Goal: Task Accomplishment & Management: Complete application form

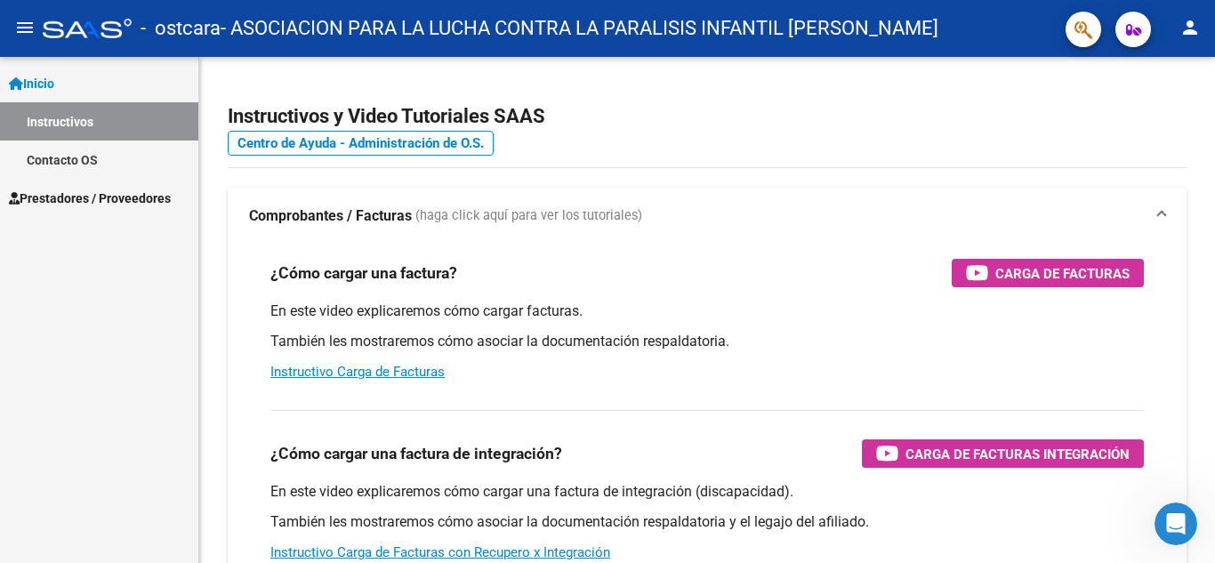
click at [1187, 34] on mat-icon "person" at bounding box center [1189, 27] width 21 height 21
click at [1162, 76] on button "person Mi Perfil" at bounding box center [1153, 74] width 109 height 43
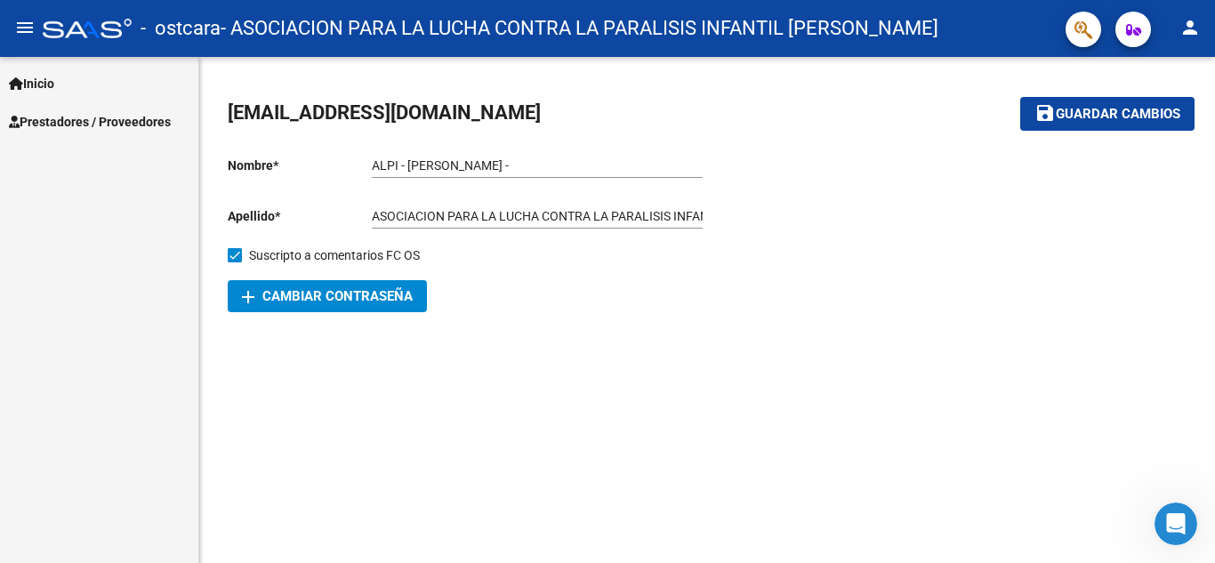
click at [366, 180] on div "Nombre * ALPI - [PERSON_NAME] - Ingresar nombre Apellido * ASOCIACION PARA LA L…" at bounding box center [467, 227] width 479 height 170
click at [759, 279] on div at bounding box center [946, 227] width 479 height 170
click at [334, 295] on span "add Cambiar Contraseña" at bounding box center [327, 296] width 171 height 16
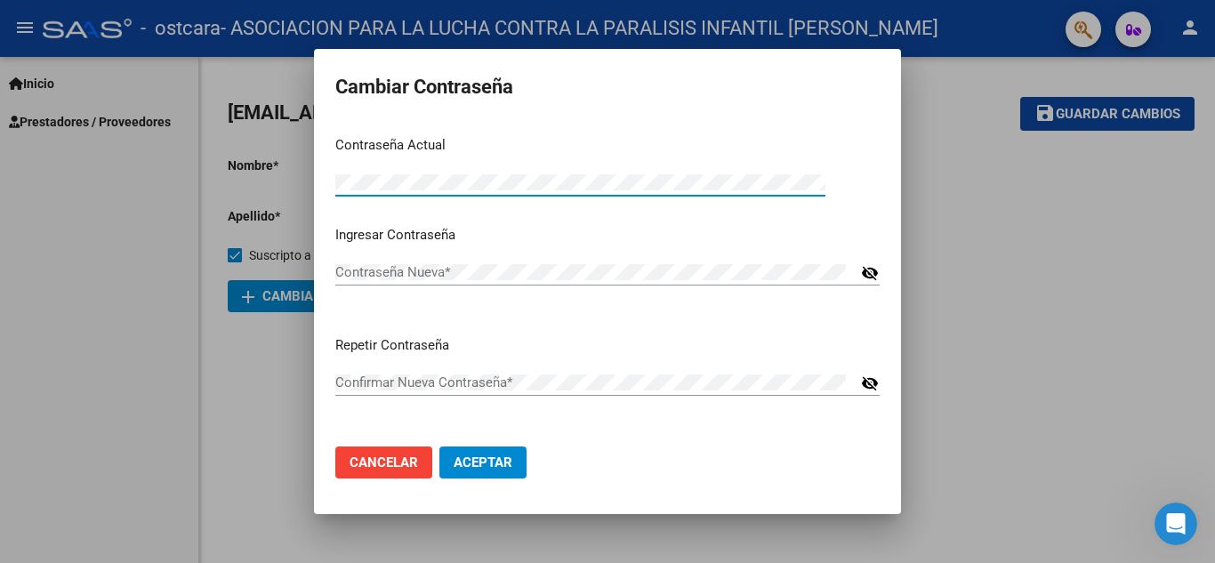
click at [1017, 361] on div at bounding box center [607, 281] width 1215 height 563
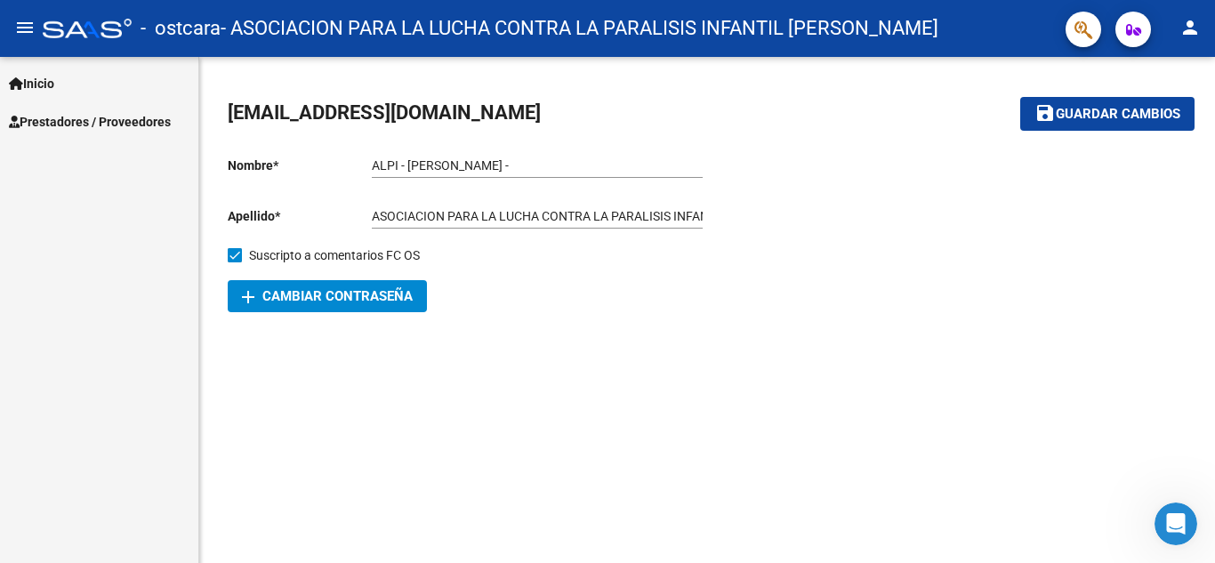
click at [1183, 28] on mat-icon "person" at bounding box center [1189, 27] width 21 height 21
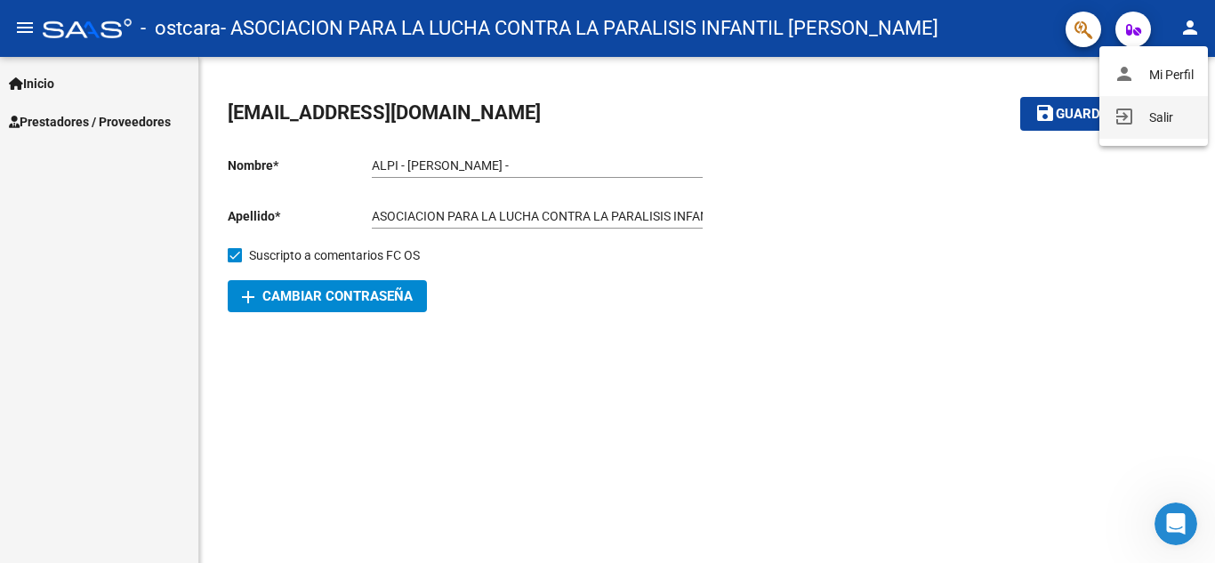
click at [1130, 124] on mat-icon "exit_to_app" at bounding box center [1123, 116] width 21 height 21
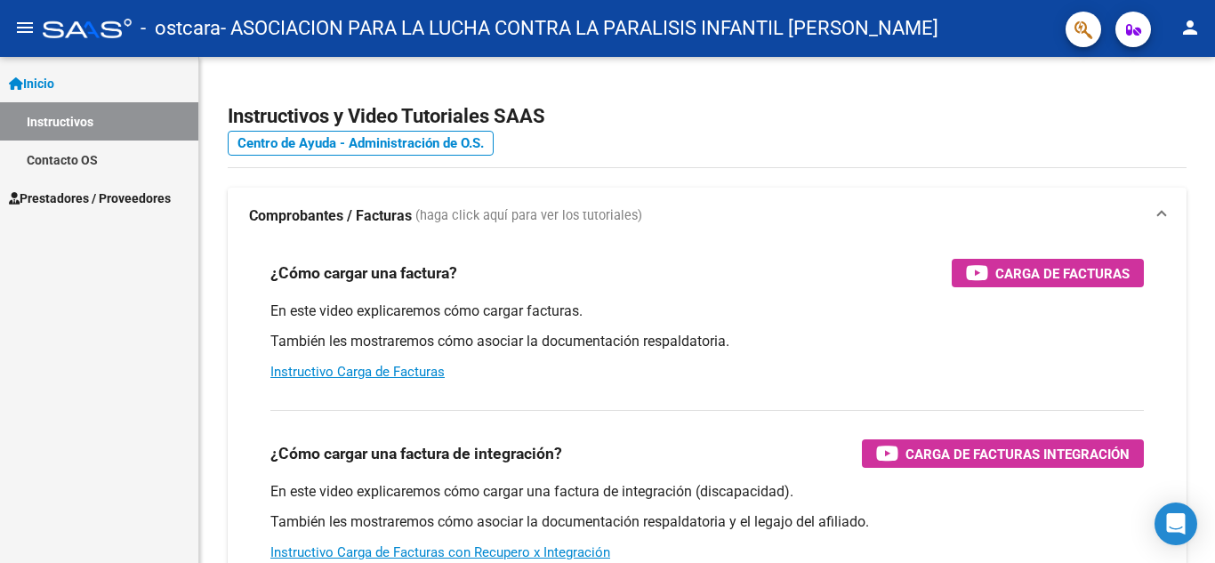
click at [71, 204] on span "Prestadores / Proveedores" at bounding box center [90, 199] width 162 height 20
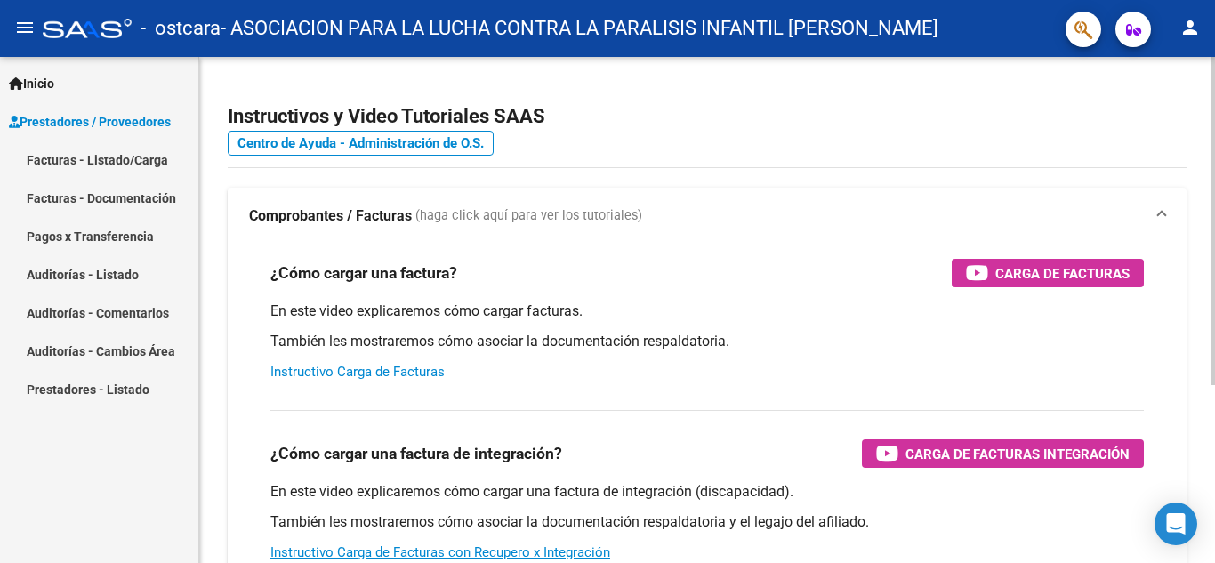
click at [390, 366] on link "Instructivo Carga de Facturas" at bounding box center [357, 372] width 174 height 16
click at [92, 159] on link "Facturas - Listado/Carga" at bounding box center [99, 160] width 198 height 38
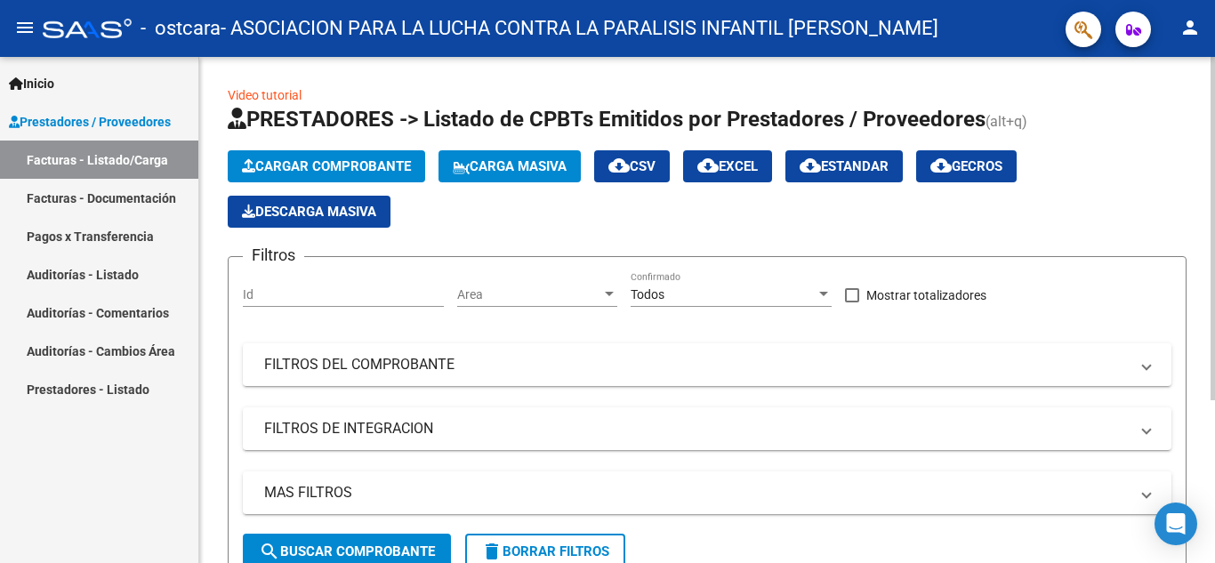
click at [367, 160] on span "Cargar Comprobante" at bounding box center [326, 166] width 169 height 16
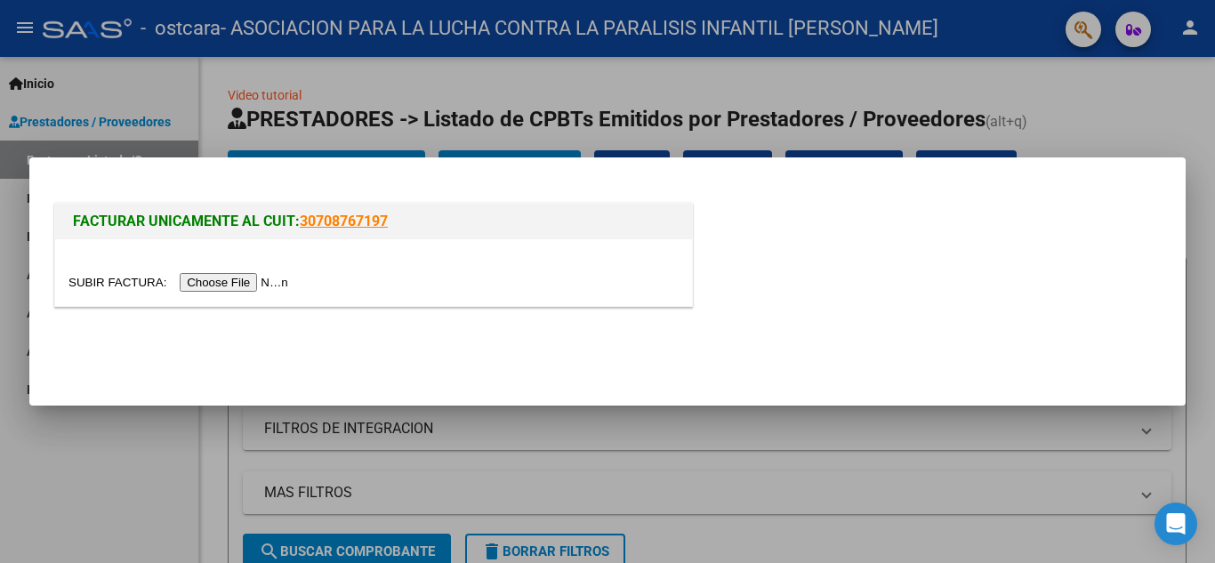
click at [252, 285] on input "file" at bounding box center [180, 282] width 225 height 19
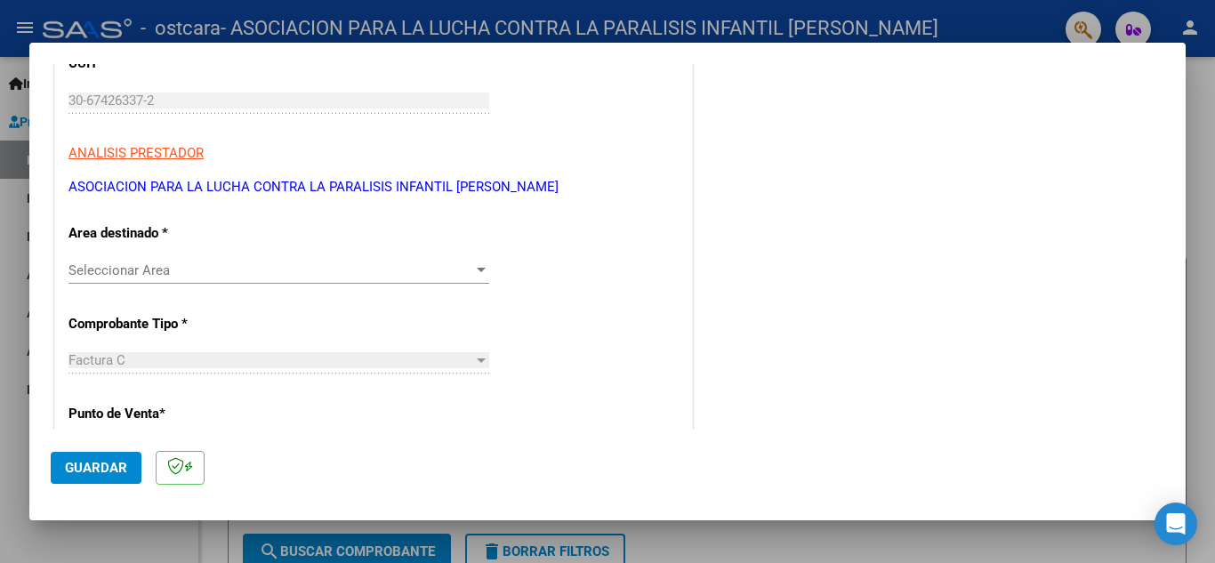
scroll to position [267, 0]
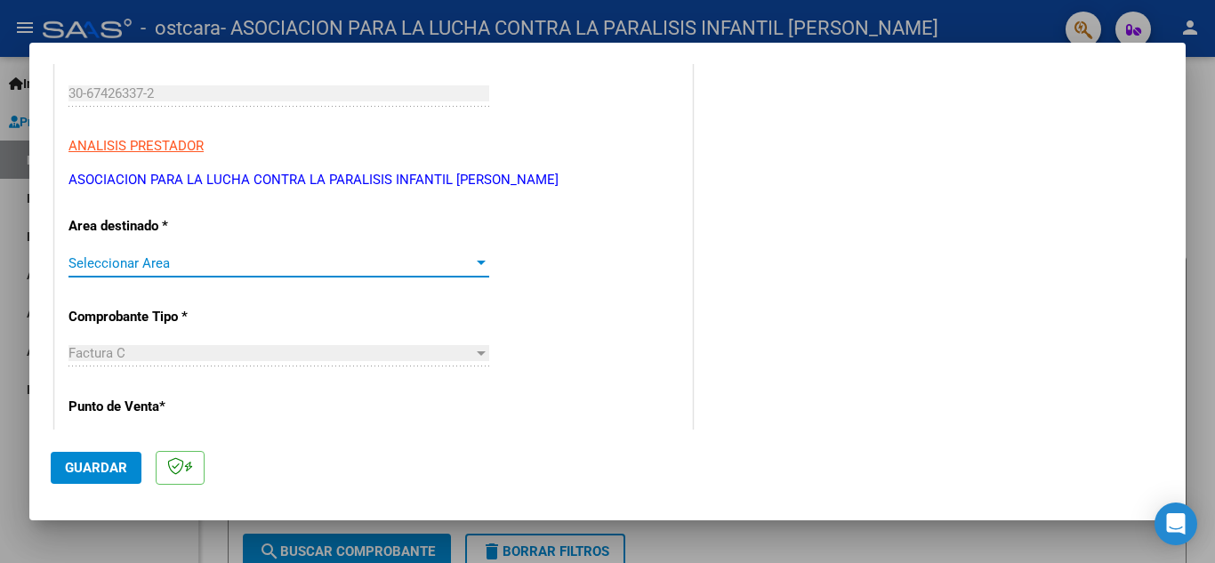
click at [355, 265] on span "Seleccionar Area" at bounding box center [270, 263] width 405 height 16
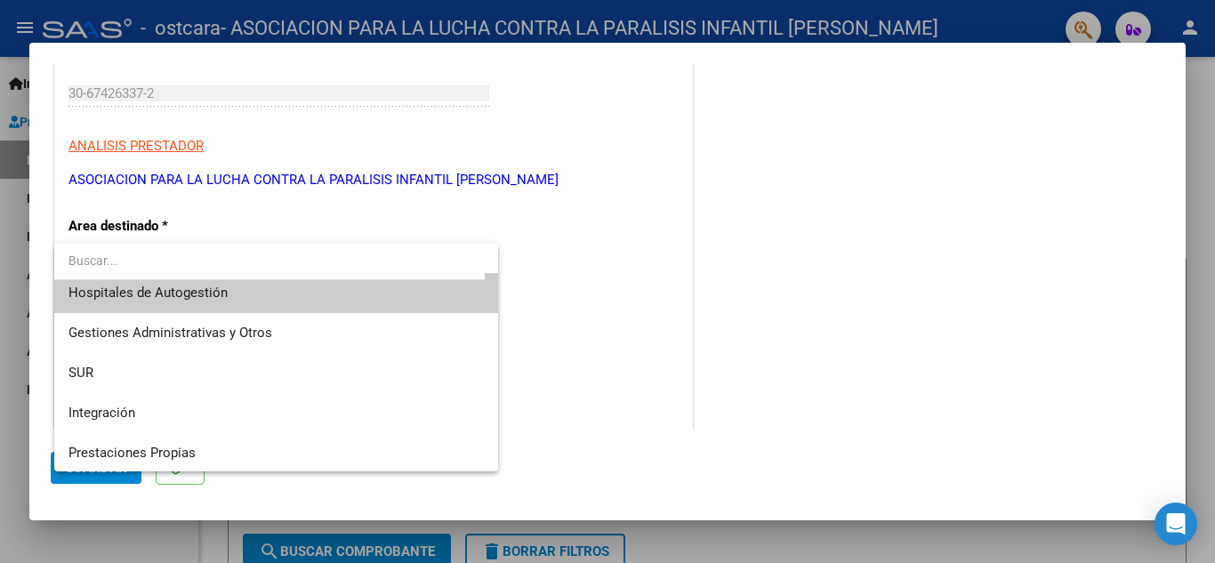
scroll to position [0, 0]
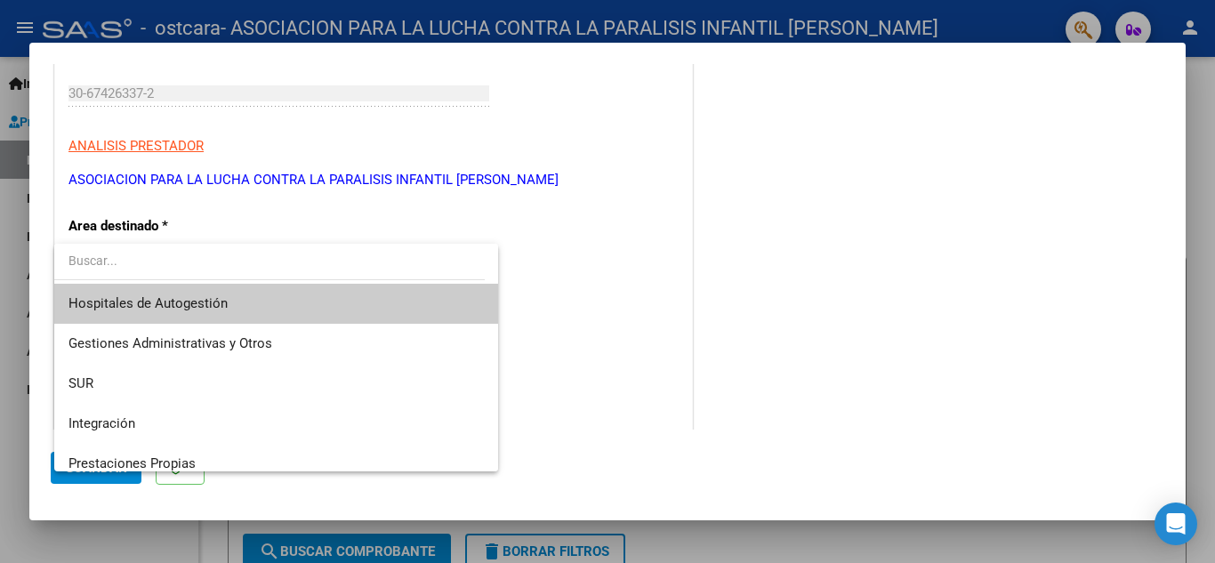
click at [574, 242] on div at bounding box center [607, 281] width 1215 height 563
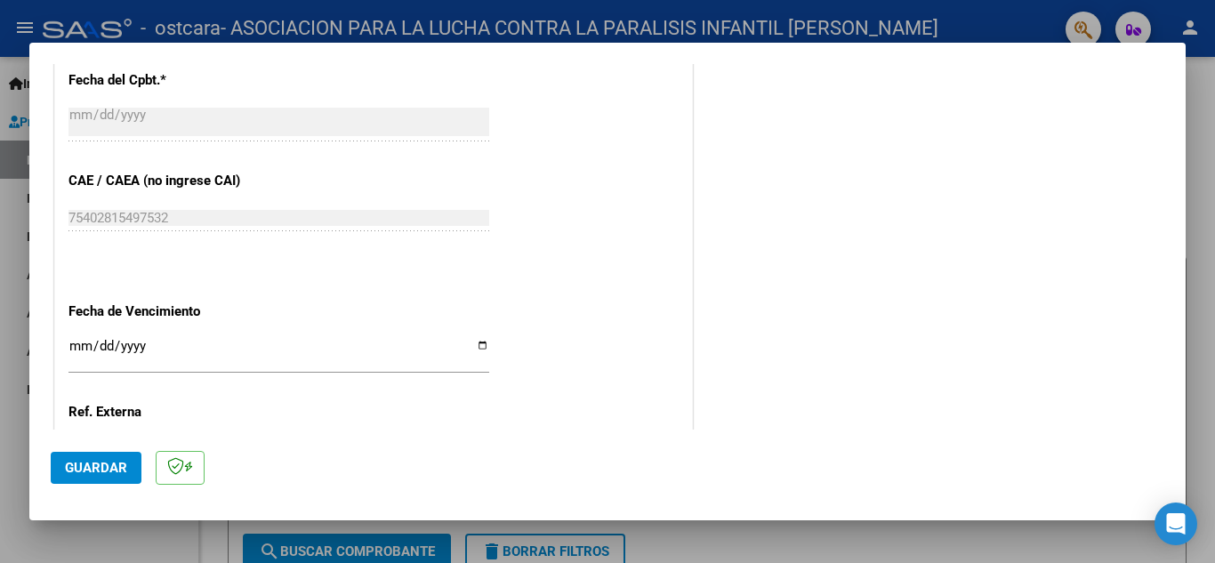
scroll to position [978, 0]
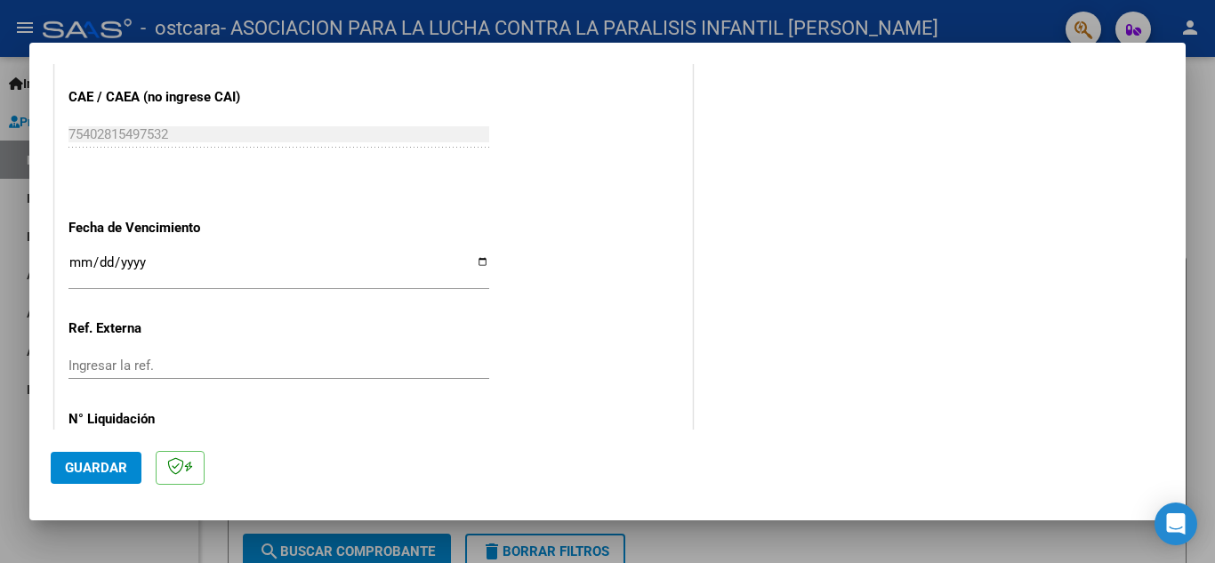
click at [478, 252] on div "Ingresar la fecha" at bounding box center [278, 270] width 421 height 38
click at [470, 260] on input "Ingresar la fecha" at bounding box center [278, 269] width 421 height 28
type input "2025-10-11"
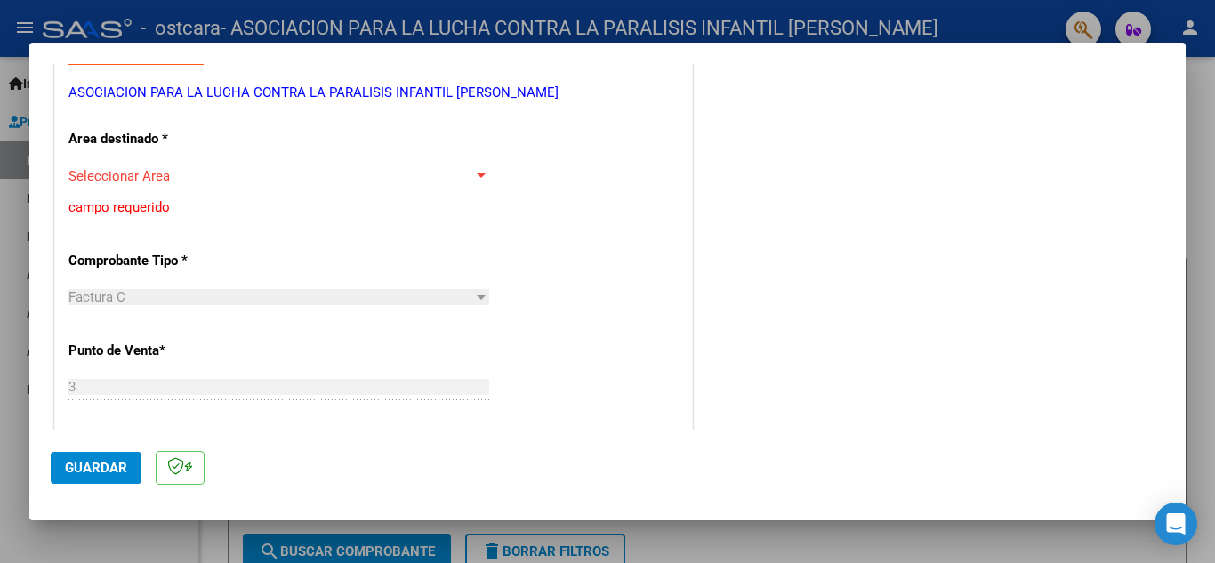
scroll to position [341, 0]
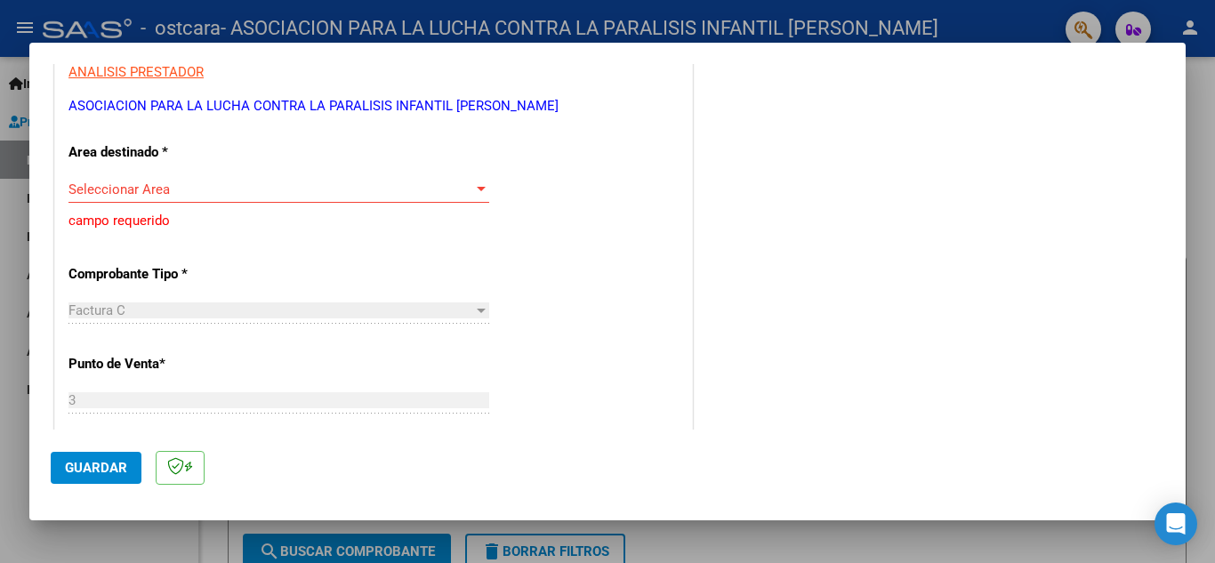
click at [254, 191] on span "Seleccionar Area" at bounding box center [270, 189] width 405 height 16
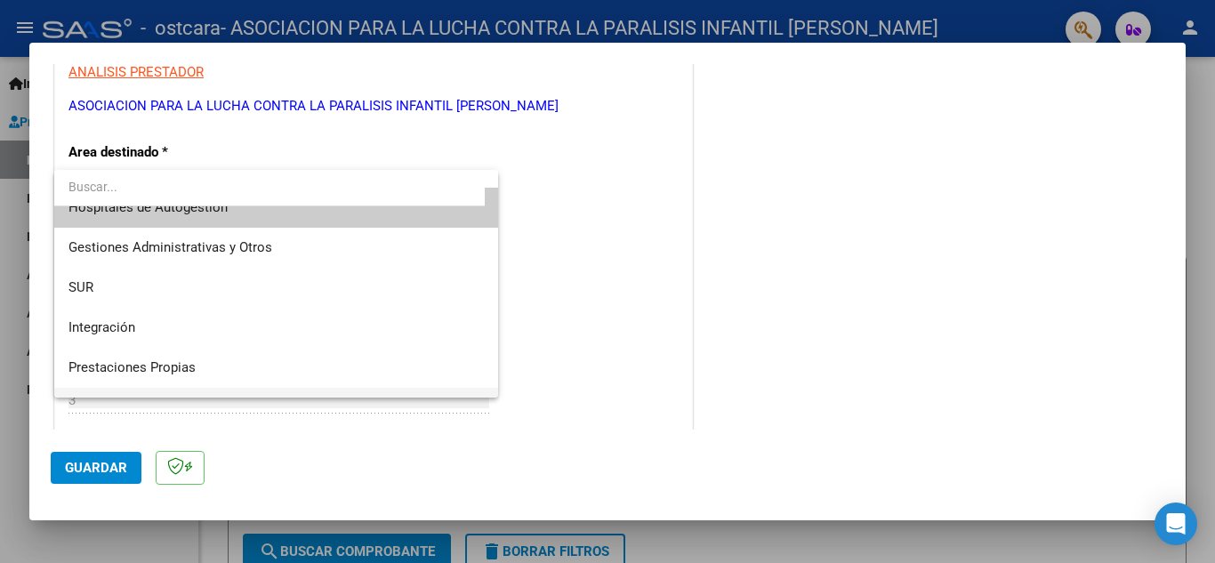
scroll to position [0, 0]
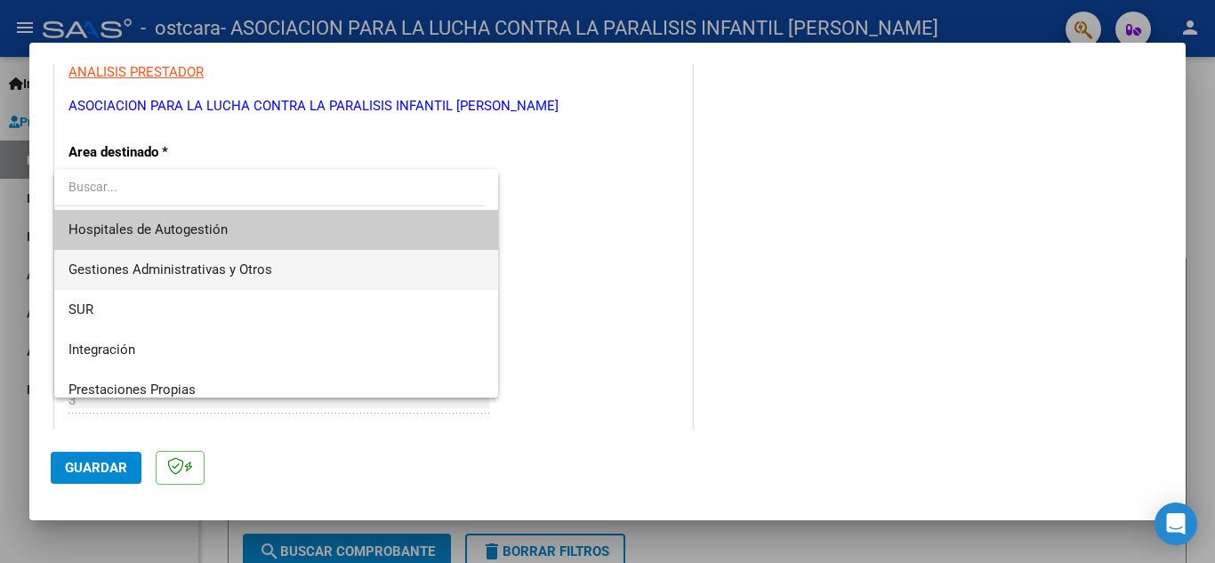
click at [277, 283] on span "Gestiones Administrativas y Otros" at bounding box center [275, 270] width 415 height 40
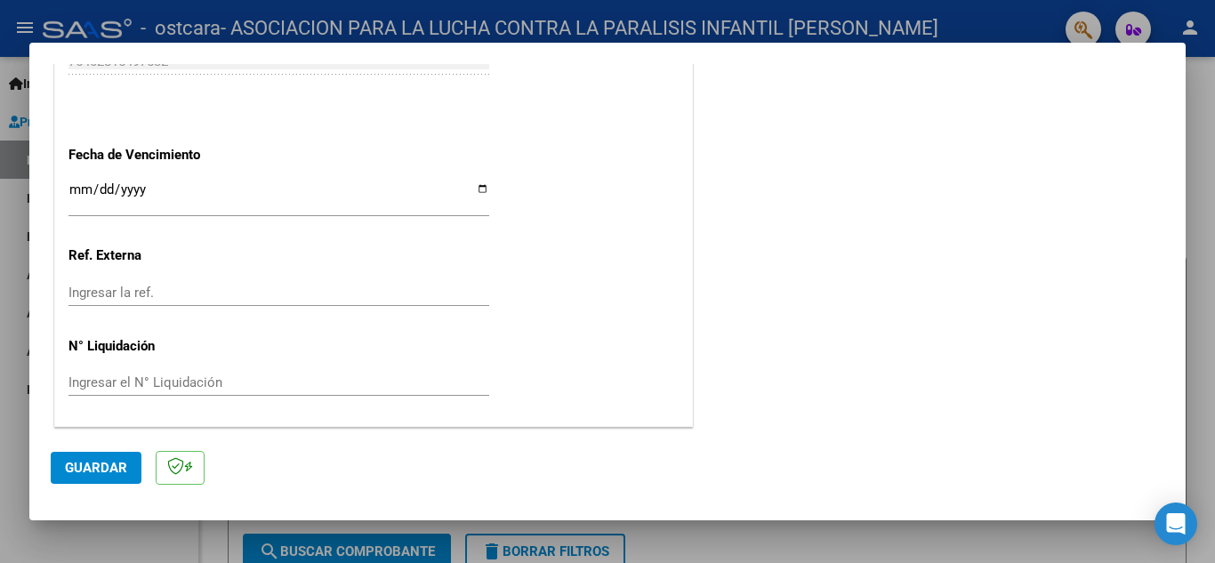
scroll to position [1021, 0]
click at [69, 479] on button "Guardar" at bounding box center [96, 468] width 91 height 32
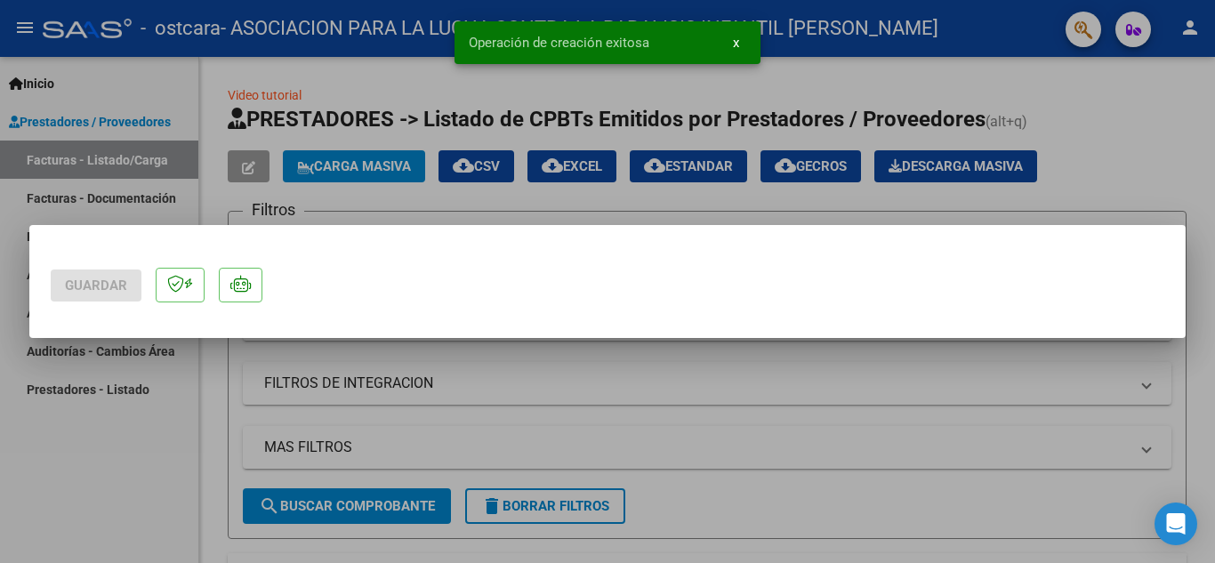
scroll to position [0, 0]
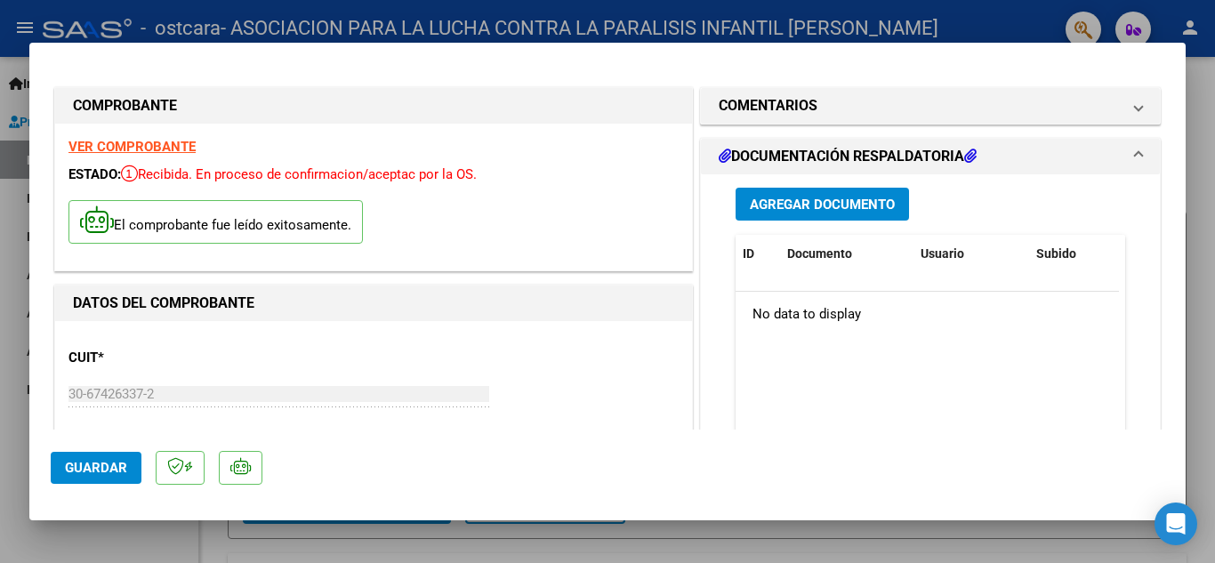
click at [843, 210] on span "Agregar Documento" at bounding box center [822, 205] width 145 height 16
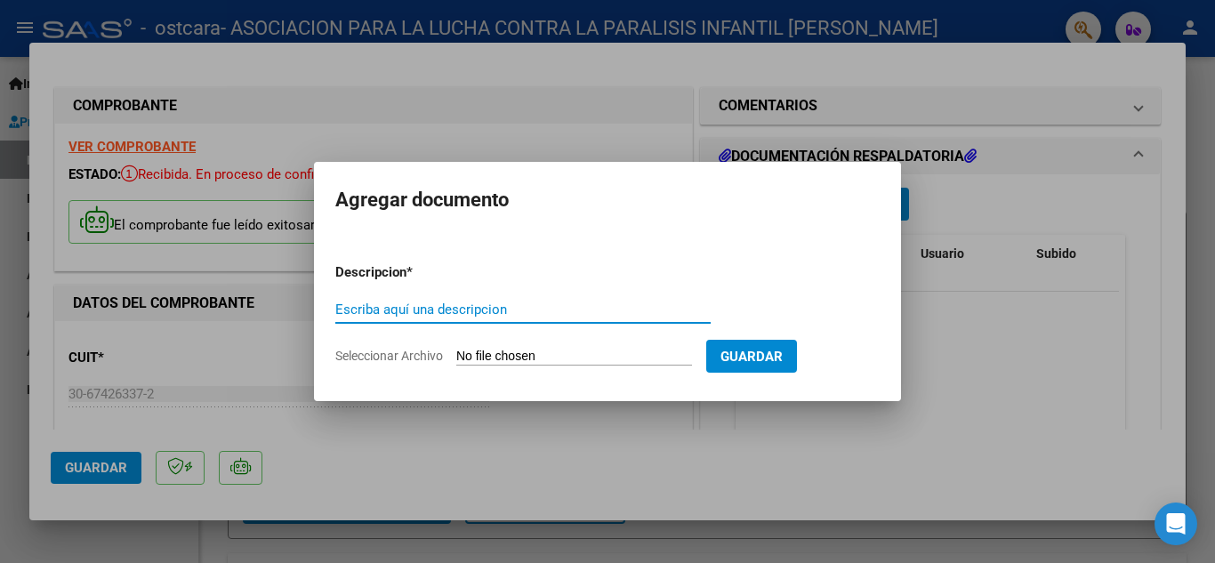
click at [447, 312] on input "Escriba aquí una descripcion" at bounding box center [522, 309] width 375 height 16
type input "planilla de asistencias"
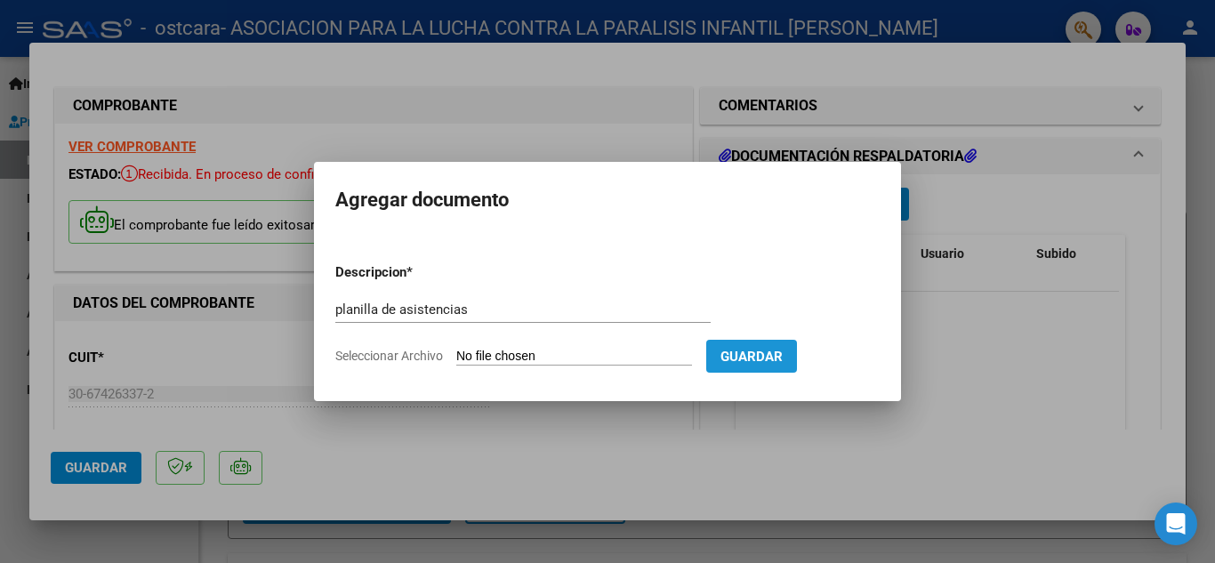
click at [774, 352] on span "Guardar" at bounding box center [751, 357] width 62 height 16
click at [585, 361] on input "Seleccionar Archivo" at bounding box center [574, 357] width 236 height 17
type input "C:\fakepath\FALCO MA. CECILIA P. ASISTENCIA SEPTIEMBRE 2025.pdf"
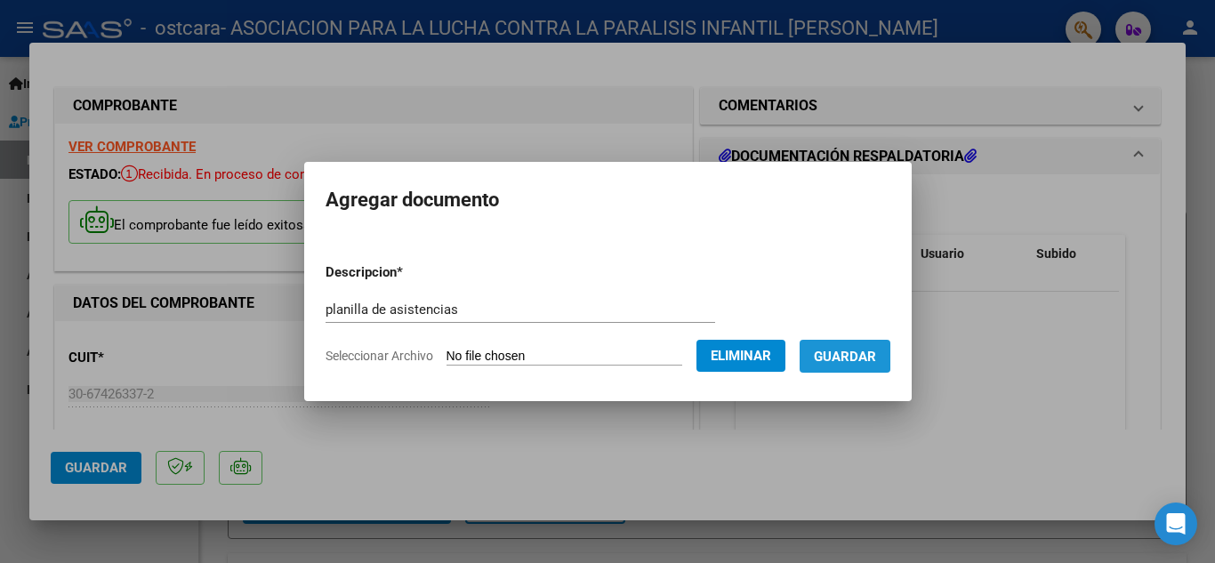
click at [857, 350] on span "Guardar" at bounding box center [845, 357] width 62 height 16
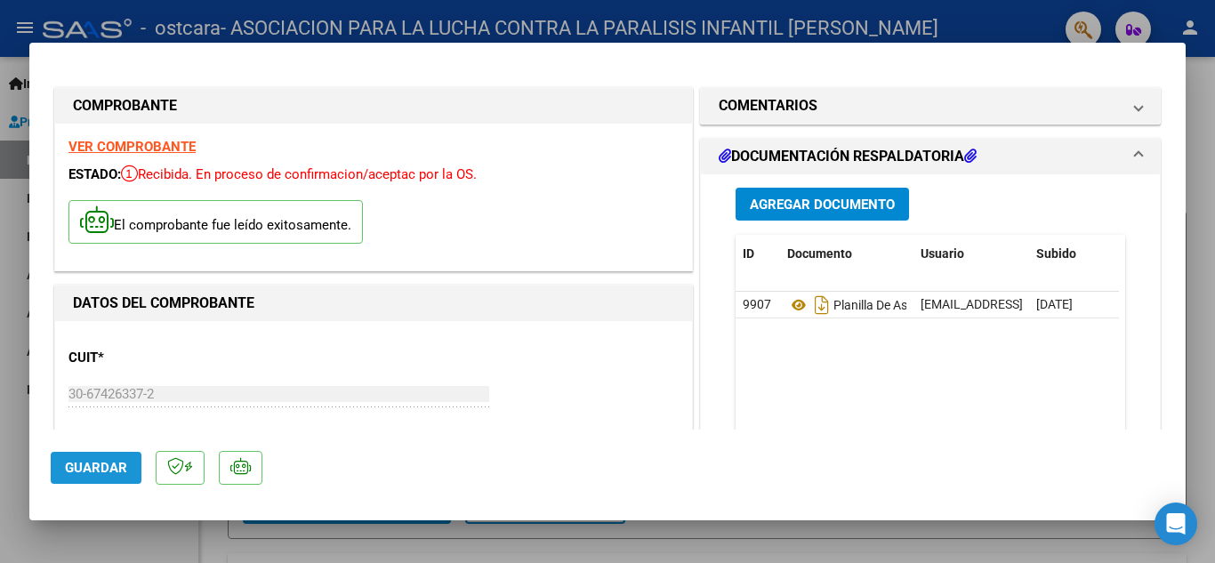
click at [68, 462] on span "Guardar" at bounding box center [96, 468] width 62 height 16
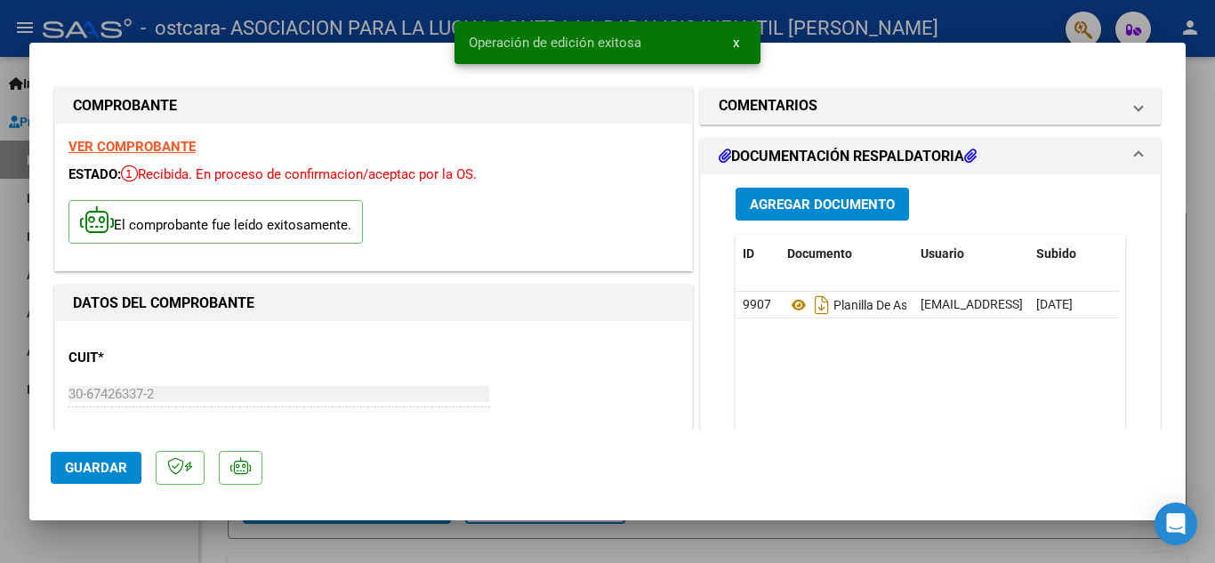
click at [734, 47] on span "x" at bounding box center [736, 43] width 6 height 16
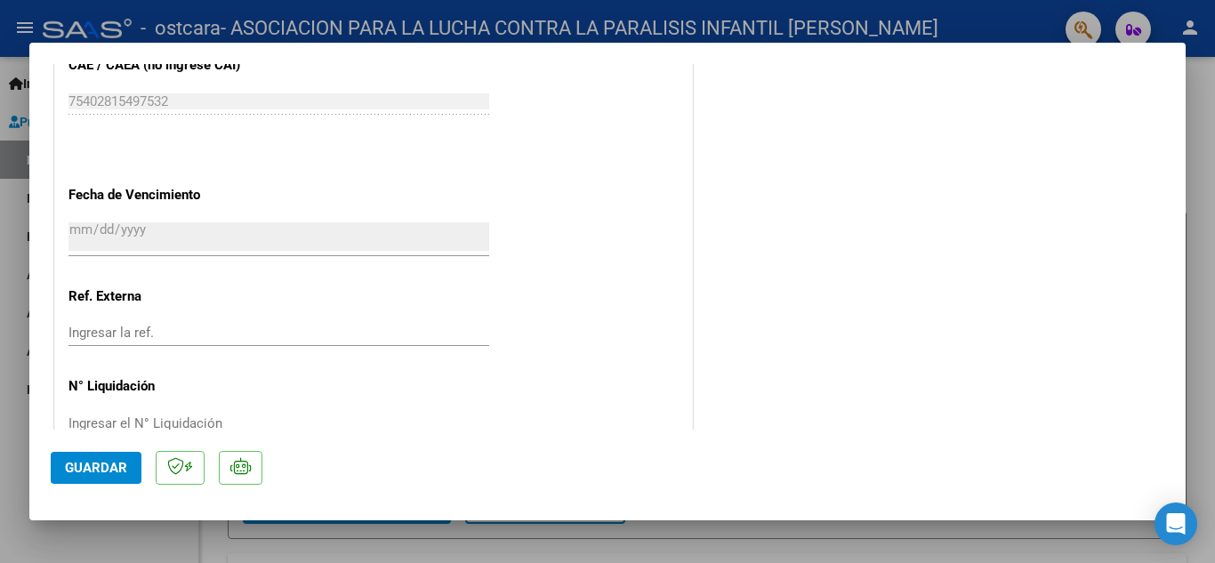
scroll to position [1055, 0]
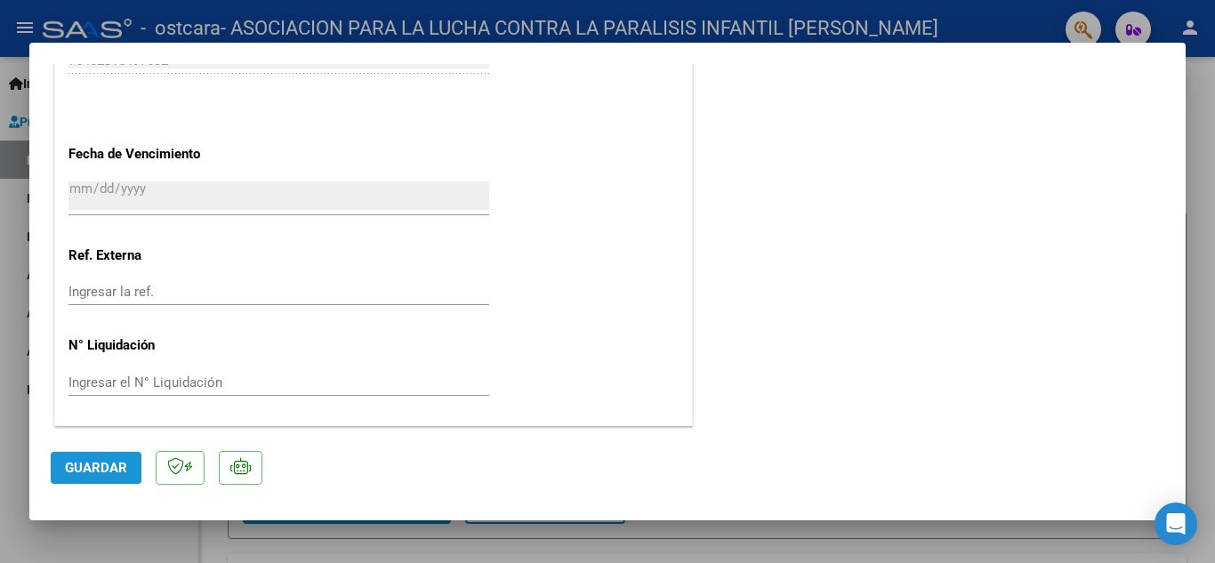
click at [61, 469] on button "Guardar" at bounding box center [96, 468] width 91 height 32
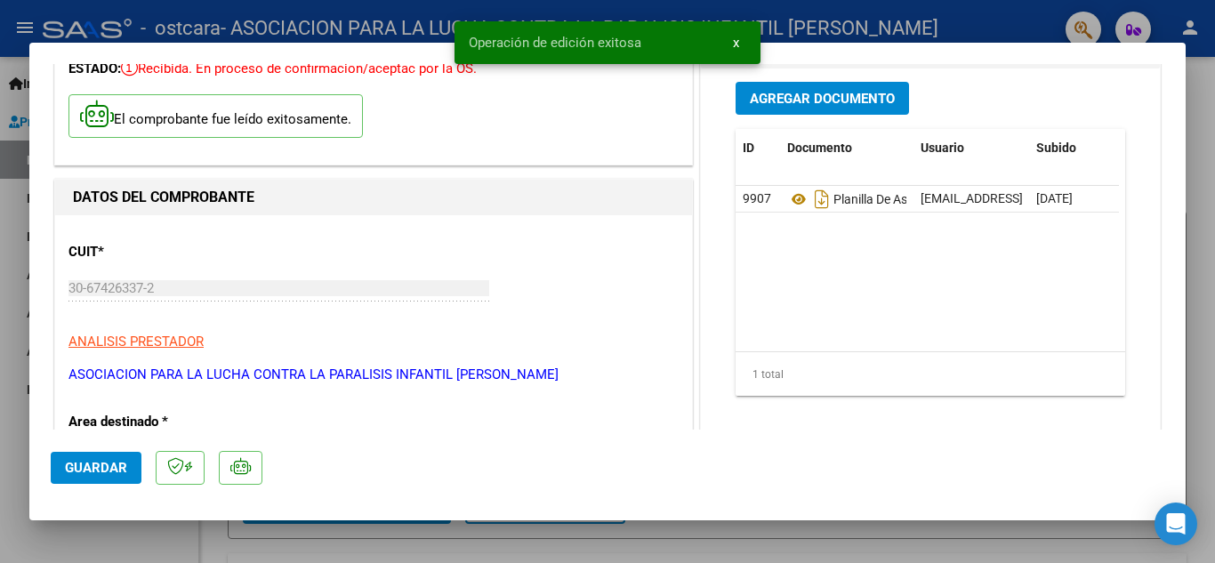
scroll to position [0, 0]
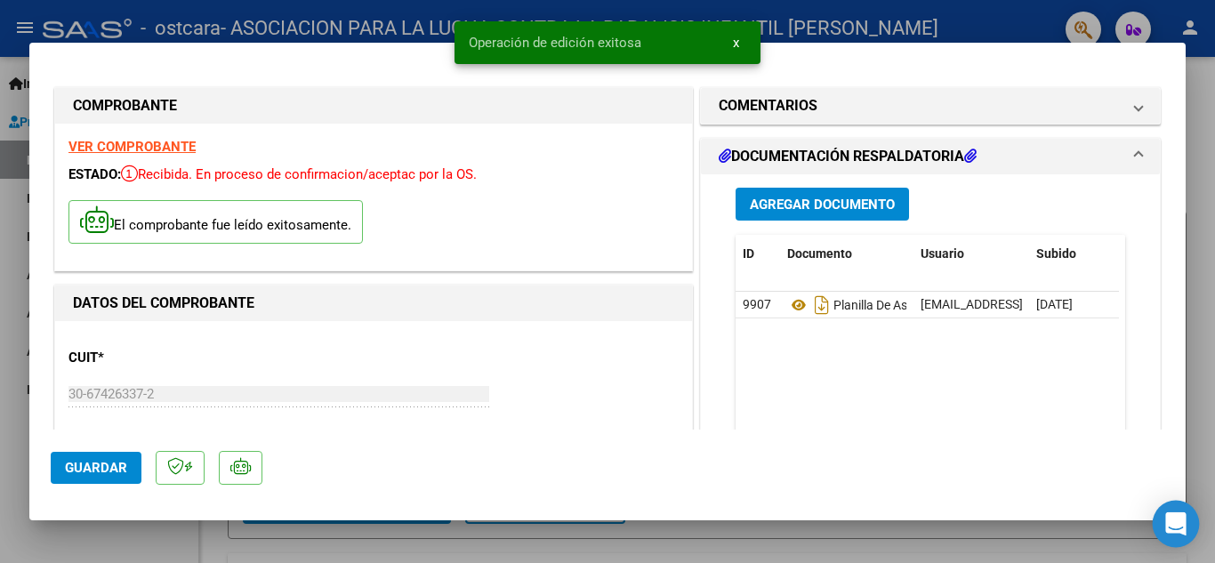
click at [1163, 536] on div "Open Intercom Messenger" at bounding box center [1176, 524] width 47 height 47
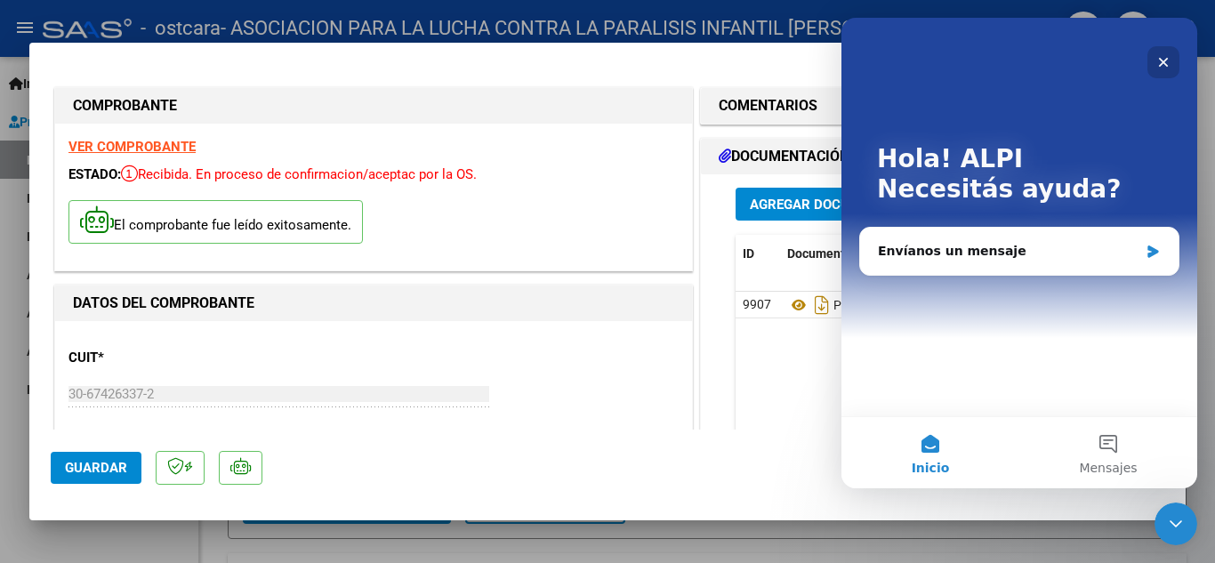
click at [1160, 54] on div "Cerrar" at bounding box center [1163, 62] width 32 height 32
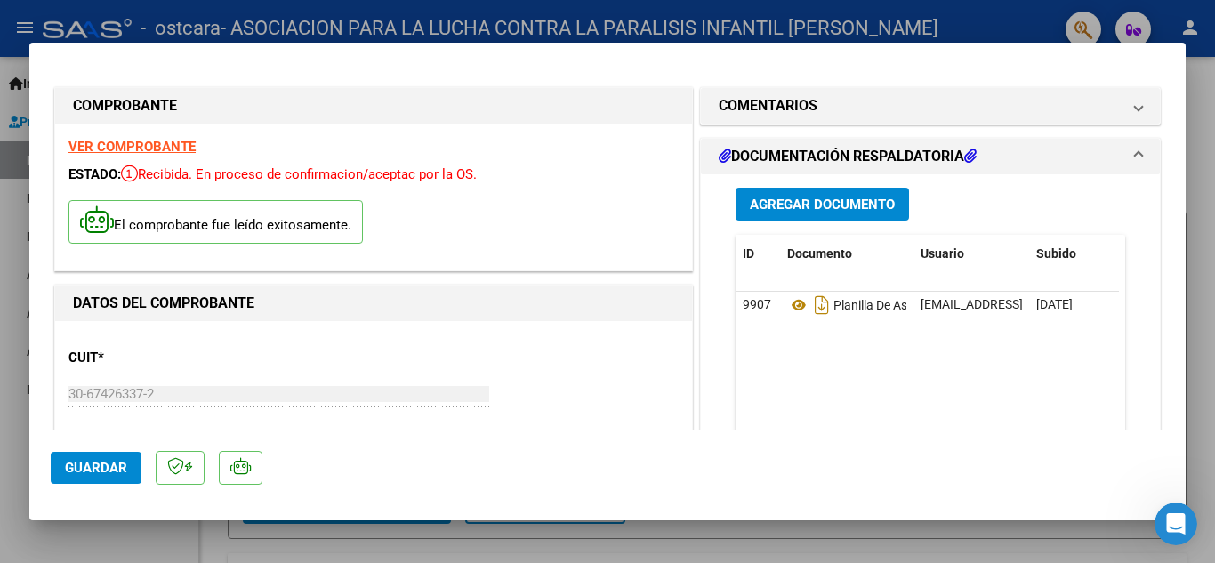
click at [1147, 22] on div at bounding box center [607, 281] width 1215 height 563
type input "$ 0,00"
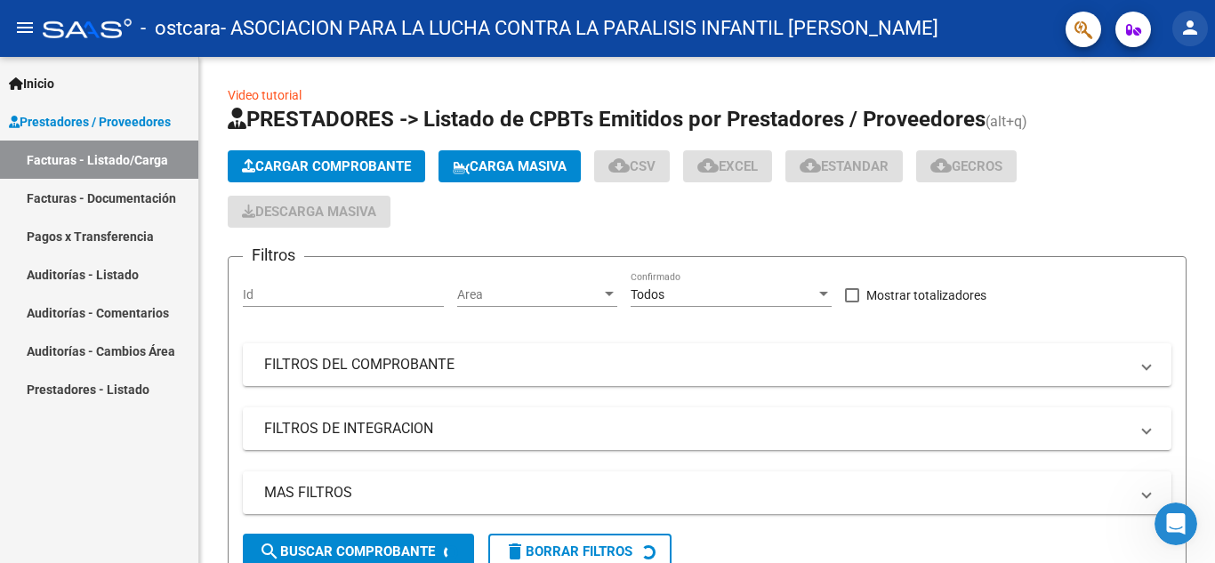
click at [1197, 21] on mat-icon "person" at bounding box center [1189, 27] width 21 height 21
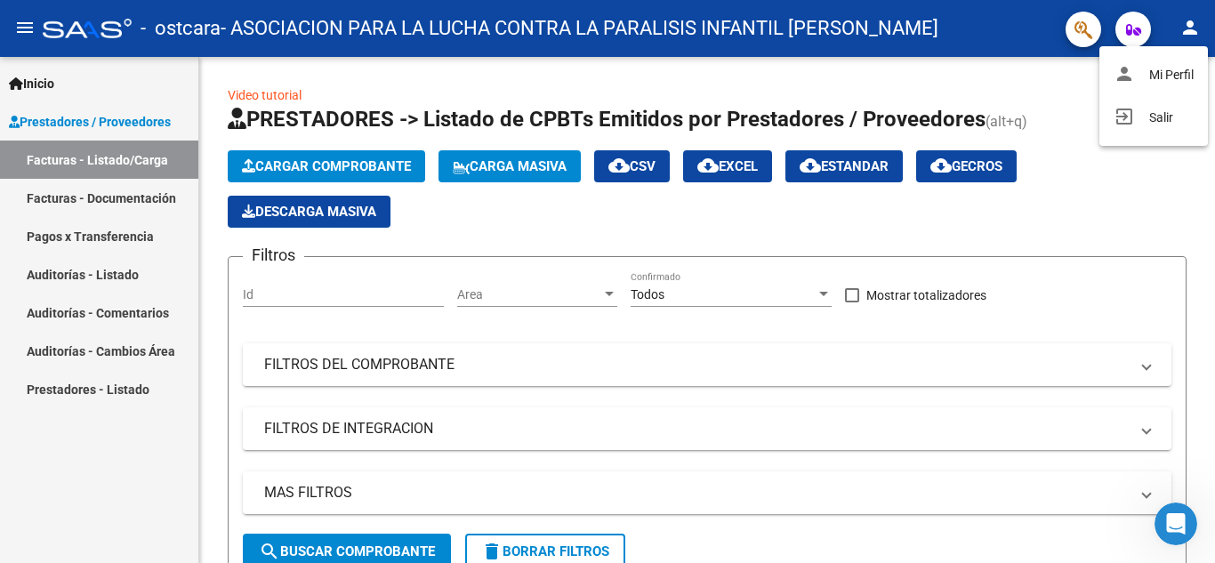
click at [75, 199] on div at bounding box center [607, 281] width 1215 height 563
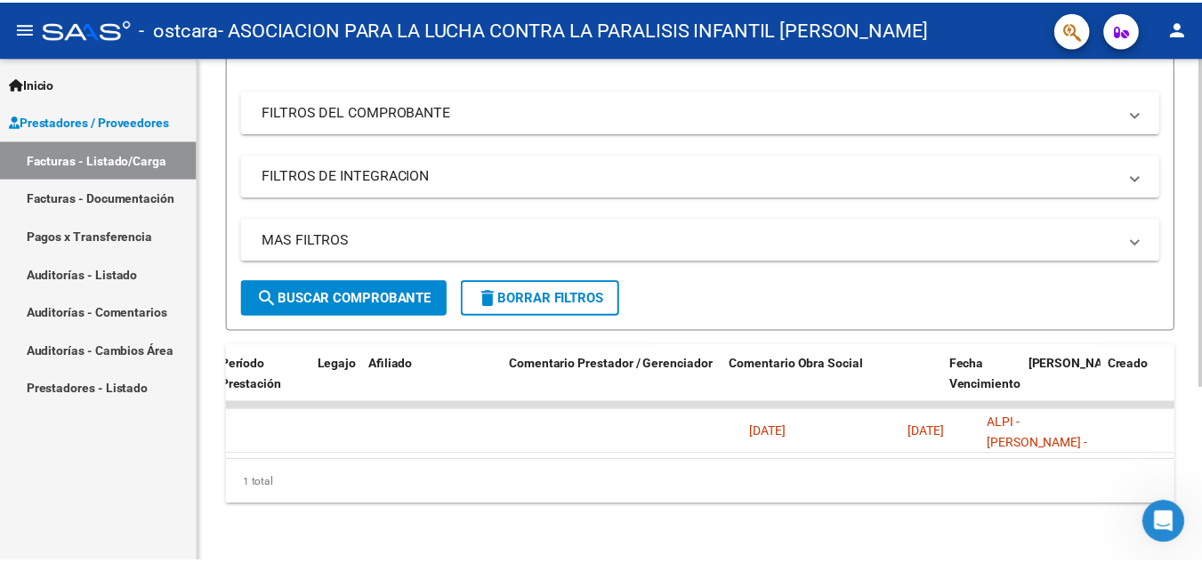
scroll to position [0, 2791]
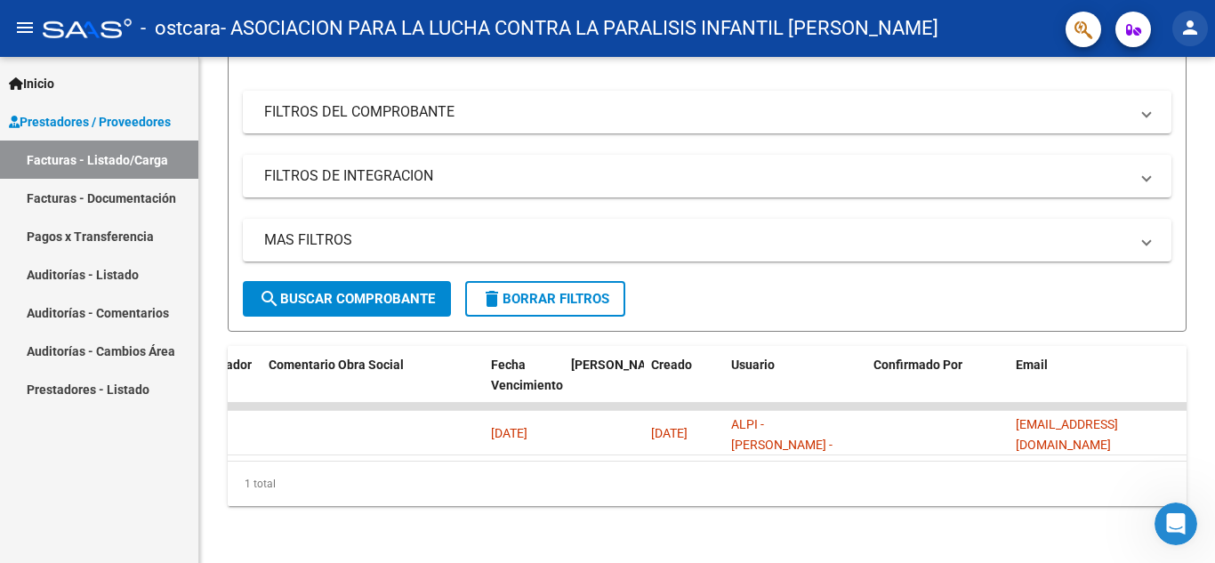
click at [1194, 32] on mat-icon "person" at bounding box center [1189, 27] width 21 height 21
click at [1125, 124] on mat-icon "exit_to_app" at bounding box center [1123, 116] width 21 height 21
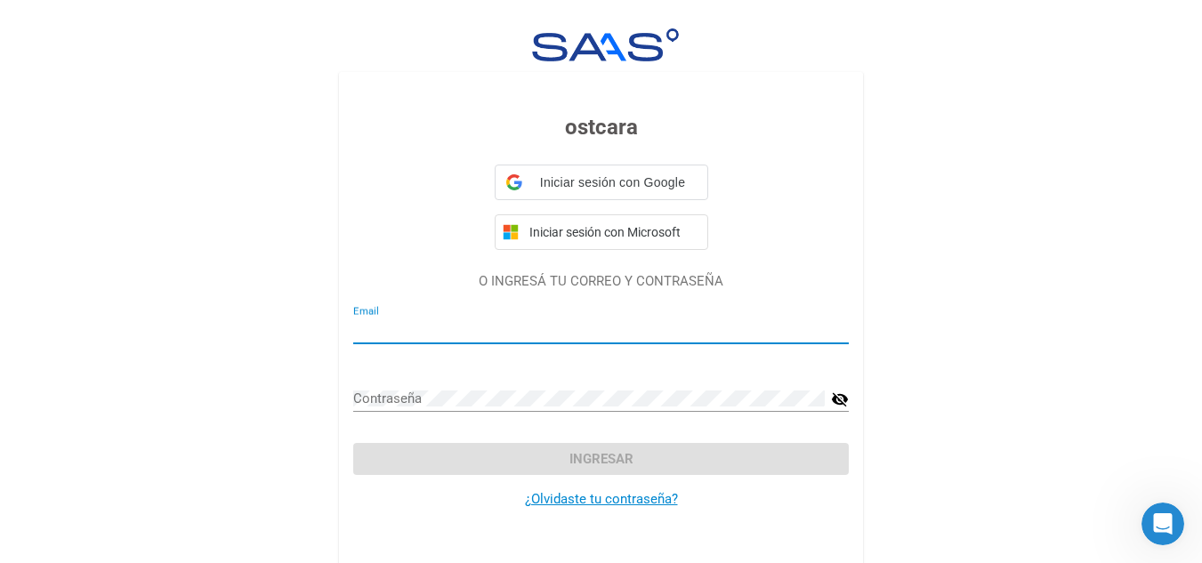
type input "[EMAIL_ADDRESS][DOMAIN_NAME]"
